Goal: Book appointment/travel/reservation

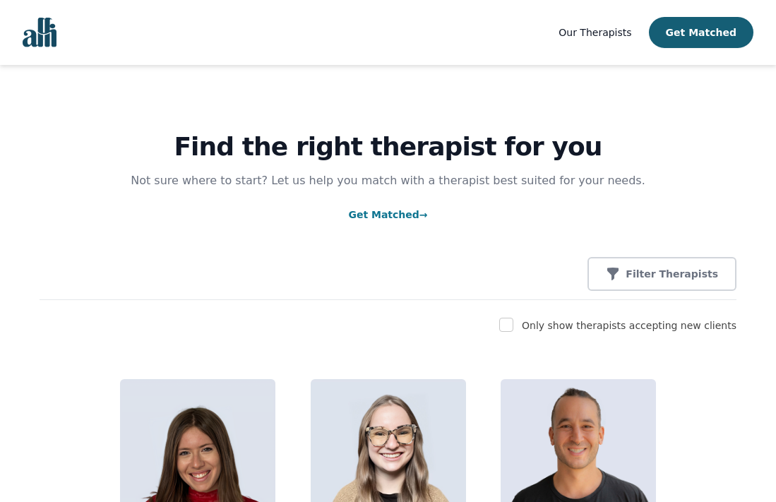
click at [397, 220] on link "Get Matched →" at bounding box center [387, 214] width 79 height 11
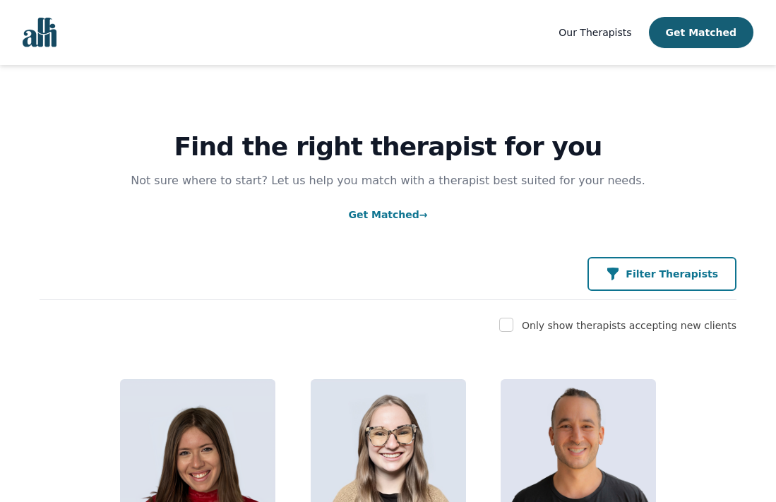
click at [619, 270] on icon "button" at bounding box center [612, 274] width 11 height 13
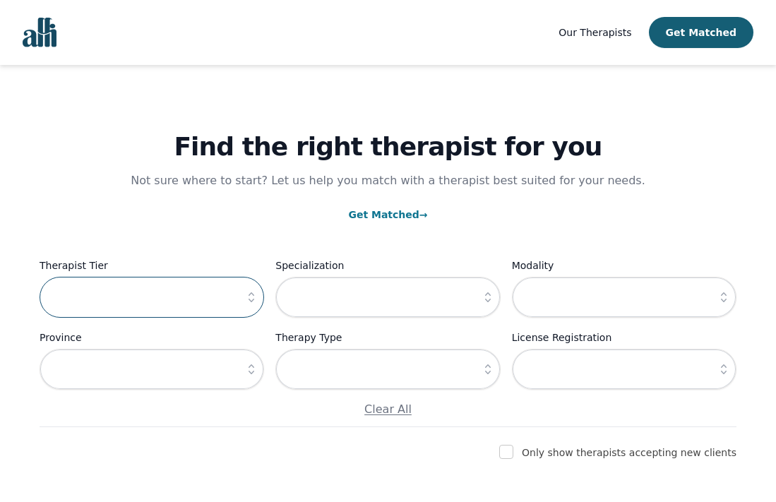
click at [190, 305] on input "text" at bounding box center [152, 297] width 225 height 41
click at [249, 296] on icon "button" at bounding box center [252, 297] width 6 height 10
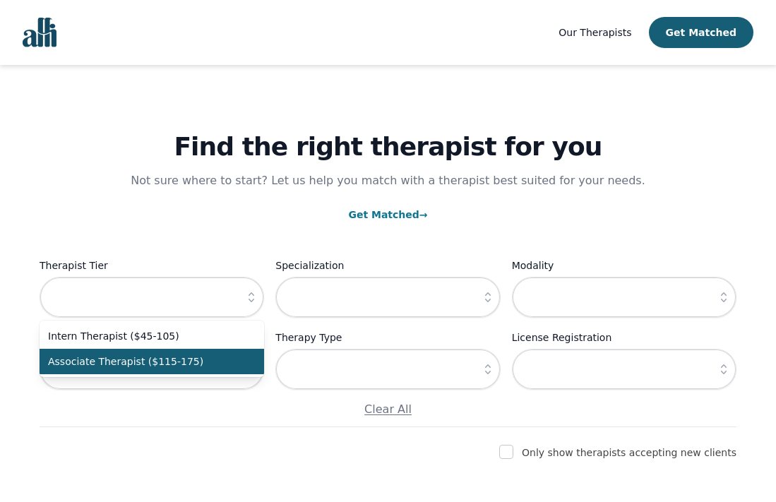
click at [141, 364] on span "Associate Therapist ($115-175)" at bounding box center [143, 362] width 191 height 14
type input "Associate Therapist ($115-175)"
